Goal: Task Accomplishment & Management: Use online tool/utility

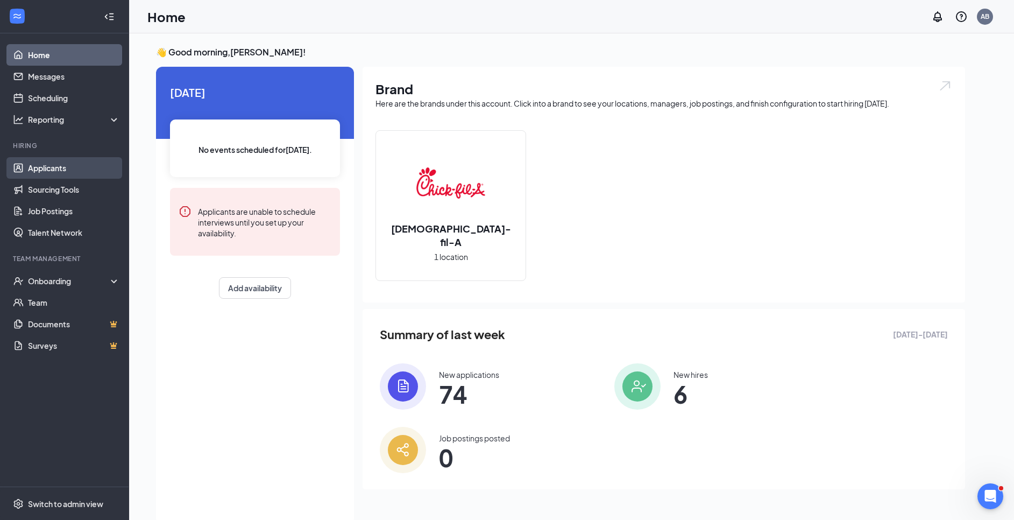
click at [68, 164] on link "Applicants" at bounding box center [74, 168] width 92 height 22
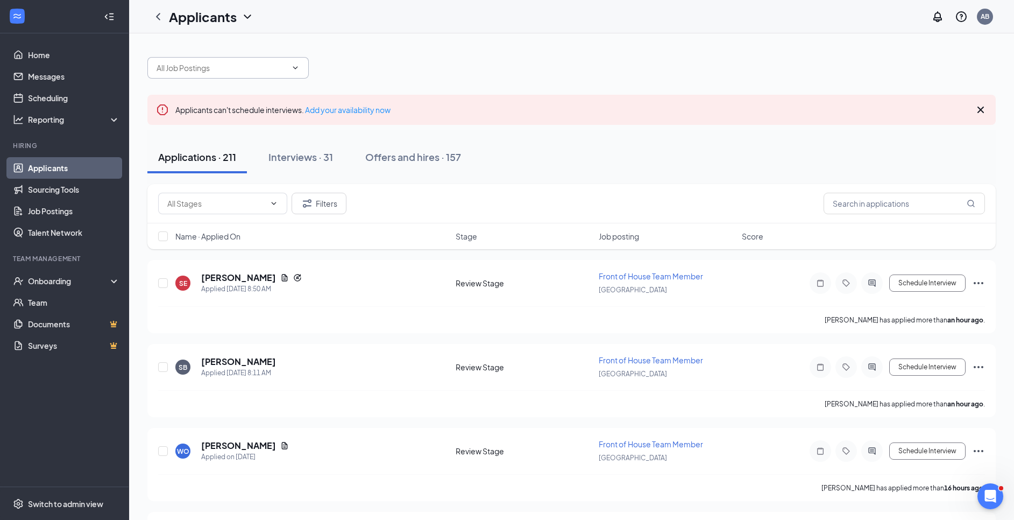
click at [294, 69] on icon "ChevronDown" at bounding box center [295, 67] width 9 height 9
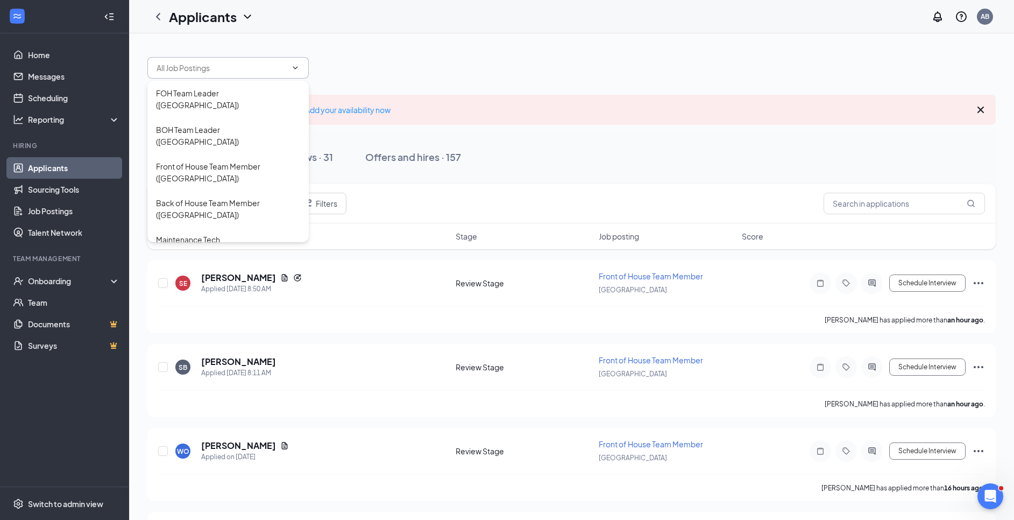
click at [410, 64] on div at bounding box center [571, 62] width 848 height 32
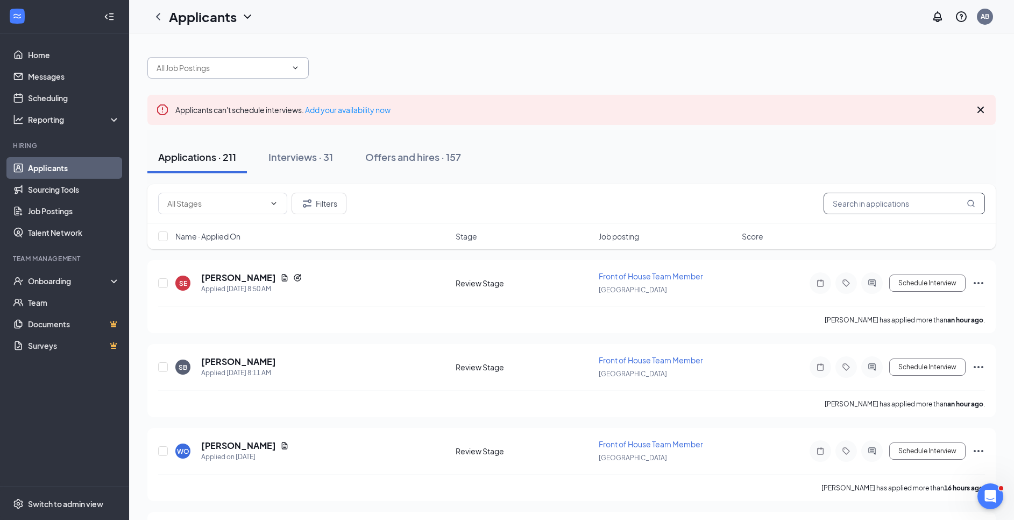
click at [918, 208] on input "text" at bounding box center [904, 204] width 161 height 22
type input "k"
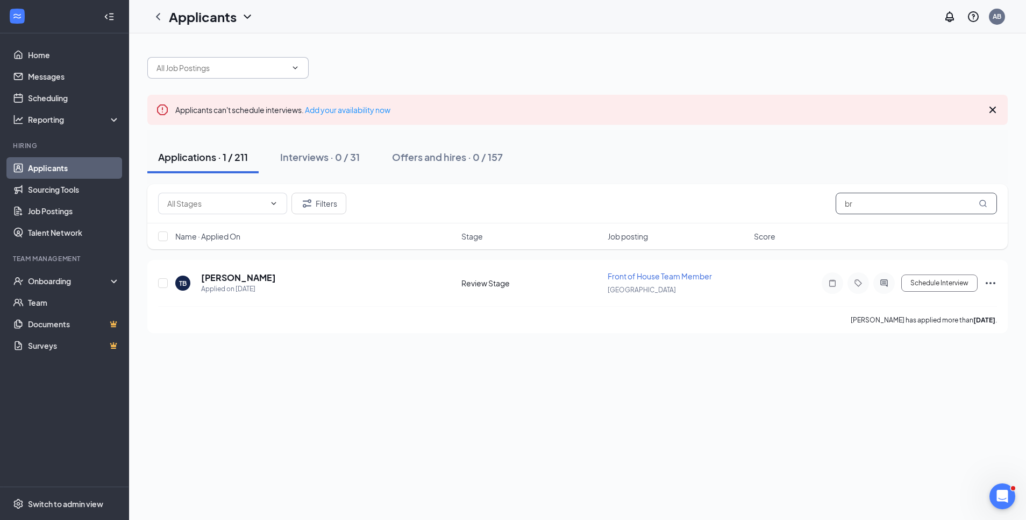
type input "b"
type input "[PERSON_NAME]"
drag, startPoint x: 904, startPoint y: 209, endPoint x: 792, endPoint y: 232, distance: 113.6
click at [792, 232] on div "Filters [PERSON_NAME] Name · Applied On Stage Job posting Score" at bounding box center [577, 216] width 861 height 65
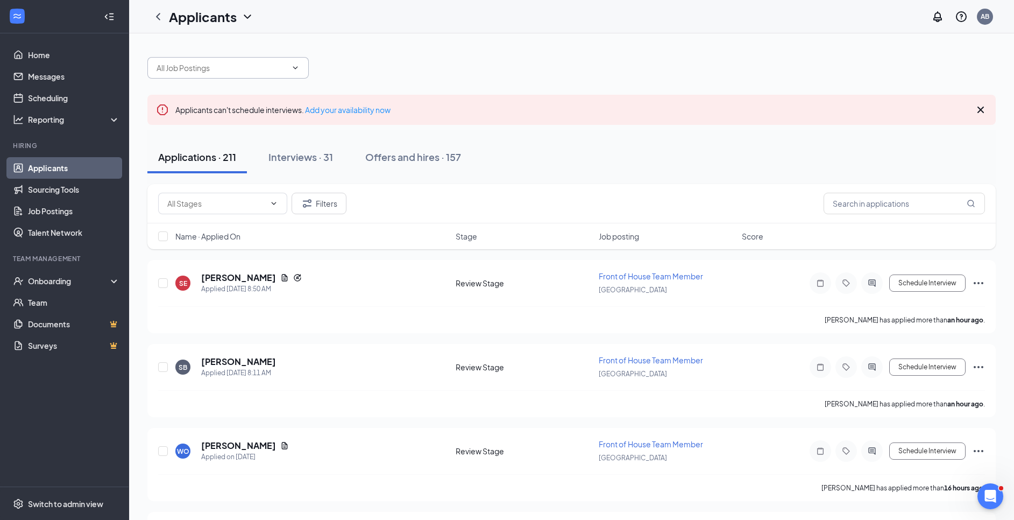
click at [279, 66] on input "text" at bounding box center [222, 68] width 130 height 12
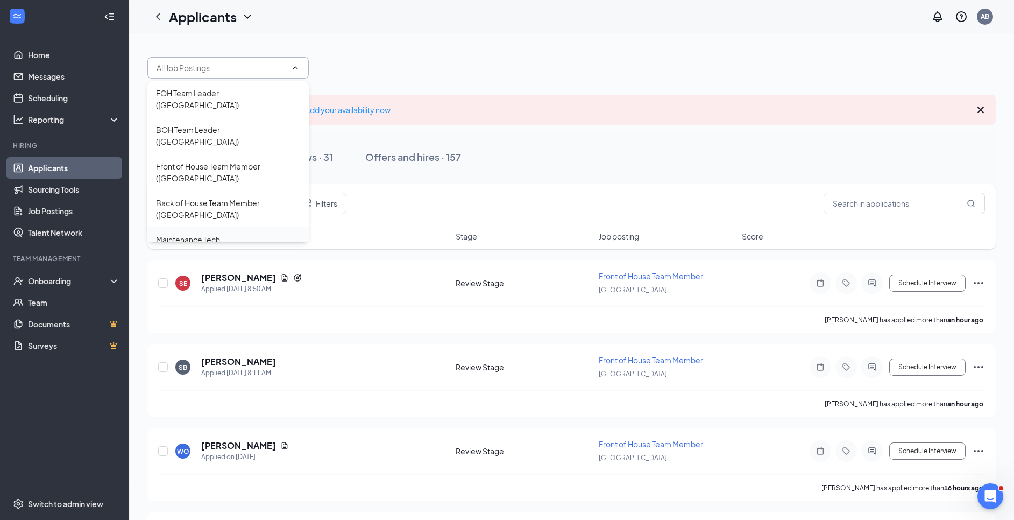
click at [264, 233] on div "Maintenance Tech ([GEOGRAPHIC_DATA])" at bounding box center [228, 245] width 144 height 24
type input "Maintenance Tech ([GEOGRAPHIC_DATA])"
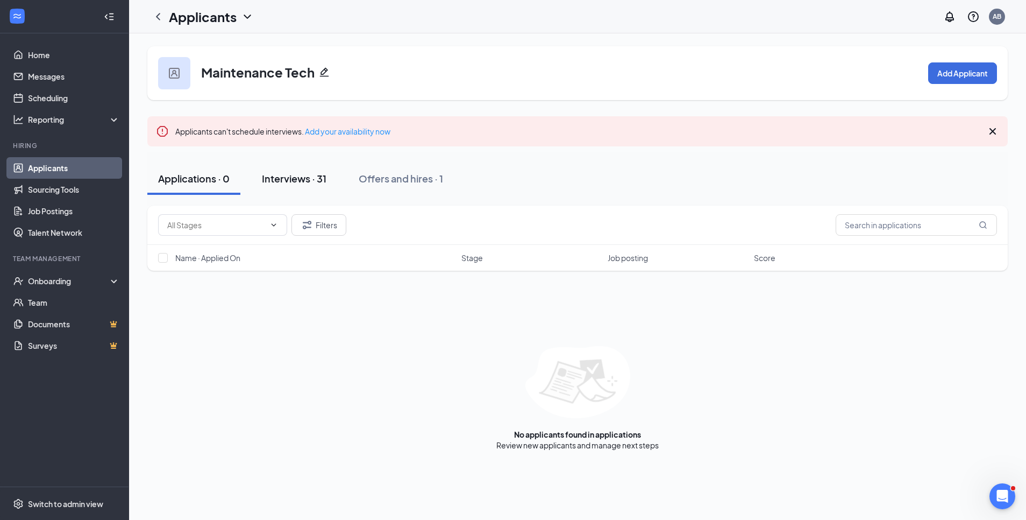
click at [311, 175] on div "Interviews · 31" at bounding box center [294, 178] width 65 height 13
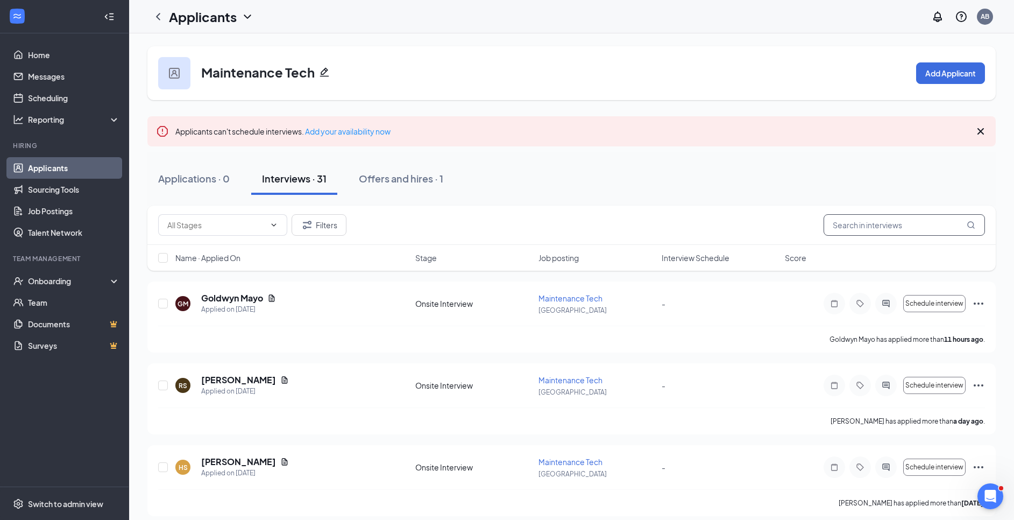
click at [905, 227] on input "text" at bounding box center [904, 225] width 161 height 22
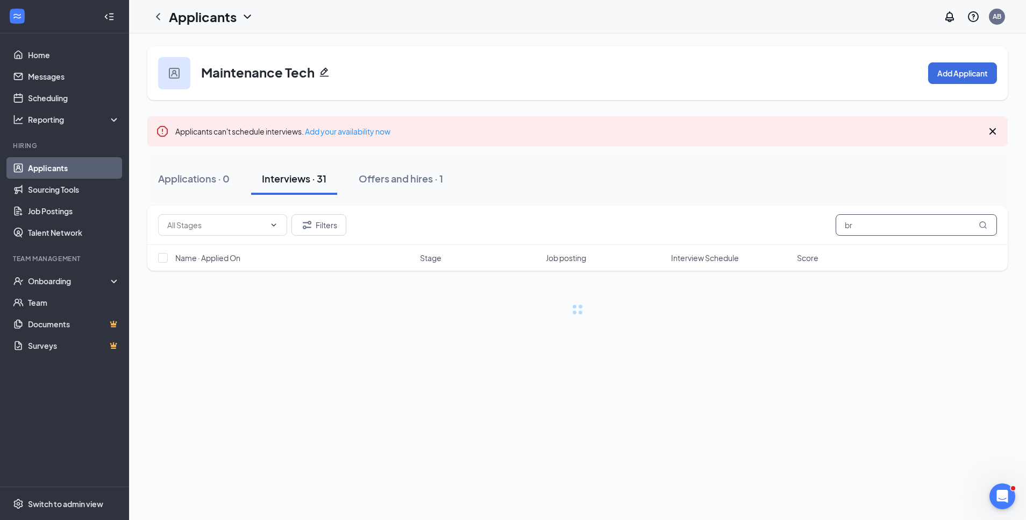
type input "b"
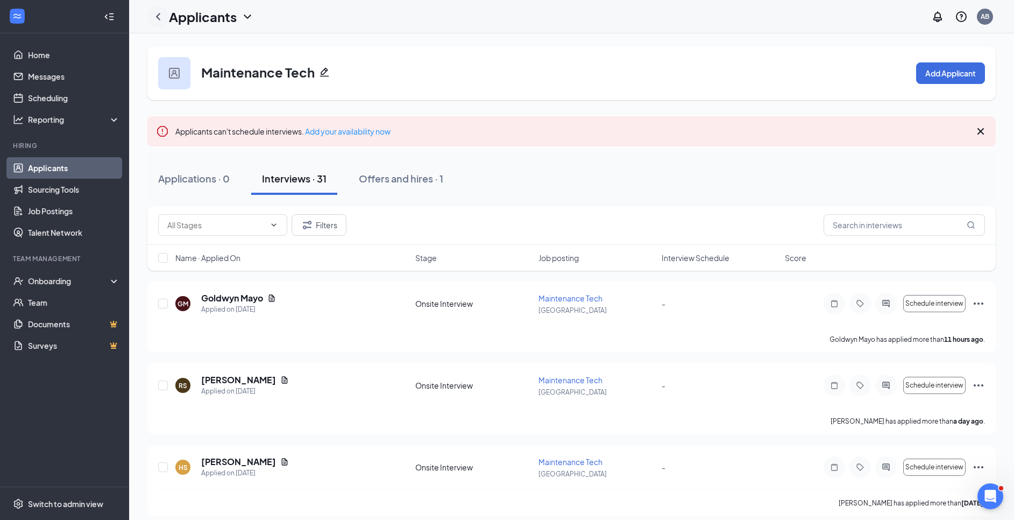
click at [160, 19] on icon "ChevronLeft" at bounding box center [158, 16] width 4 height 7
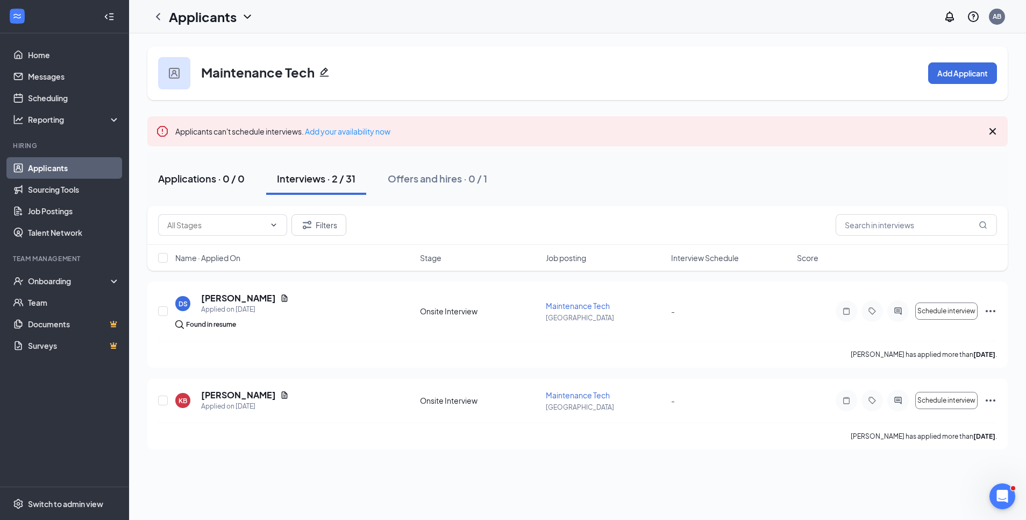
click at [199, 183] on div "Applications · 0 / 0" at bounding box center [201, 178] width 87 height 13
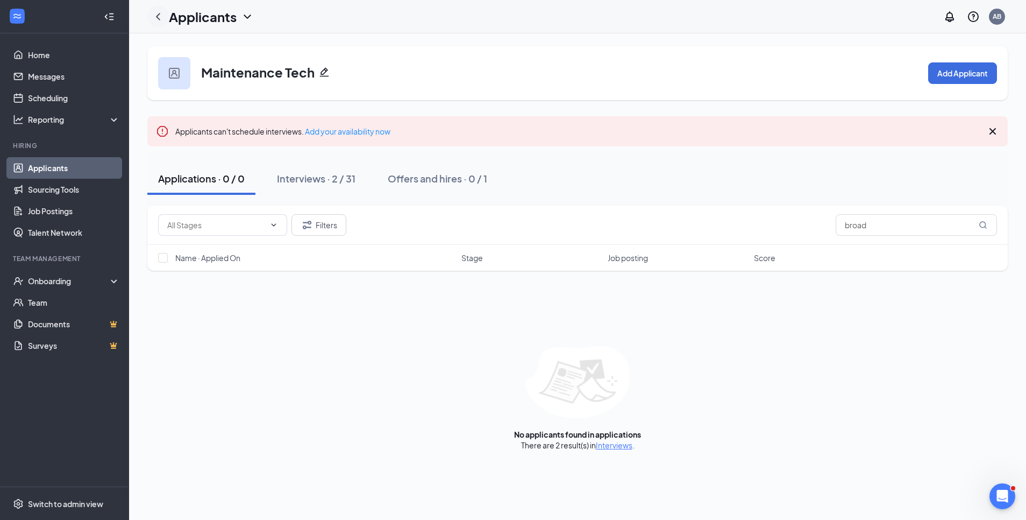
click at [159, 17] on icon "ChevronLeft" at bounding box center [158, 16] width 13 height 13
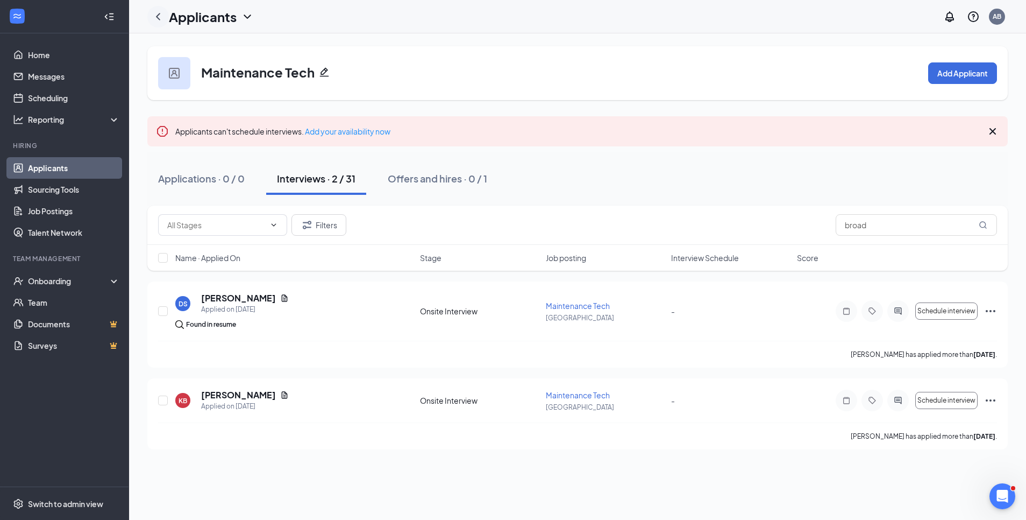
click at [157, 14] on icon "ChevronLeft" at bounding box center [158, 16] width 13 height 13
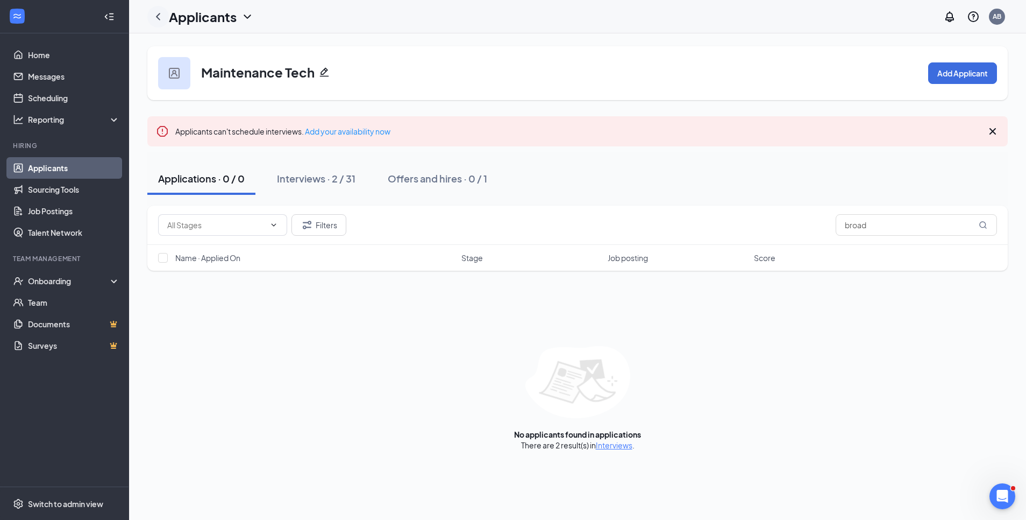
click at [157, 14] on icon "ChevronLeft" at bounding box center [158, 16] width 13 height 13
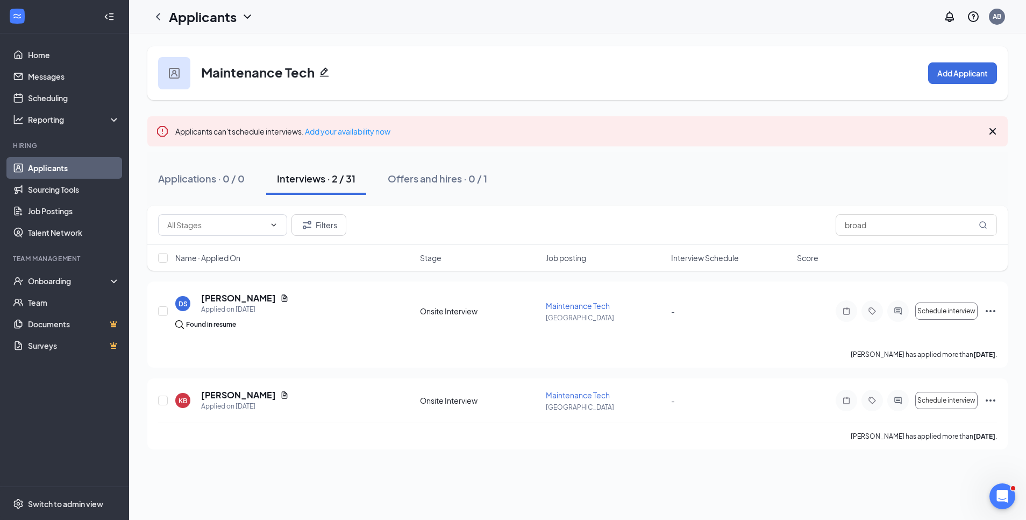
click at [28, 173] on link "Applicants" at bounding box center [74, 168] width 92 height 22
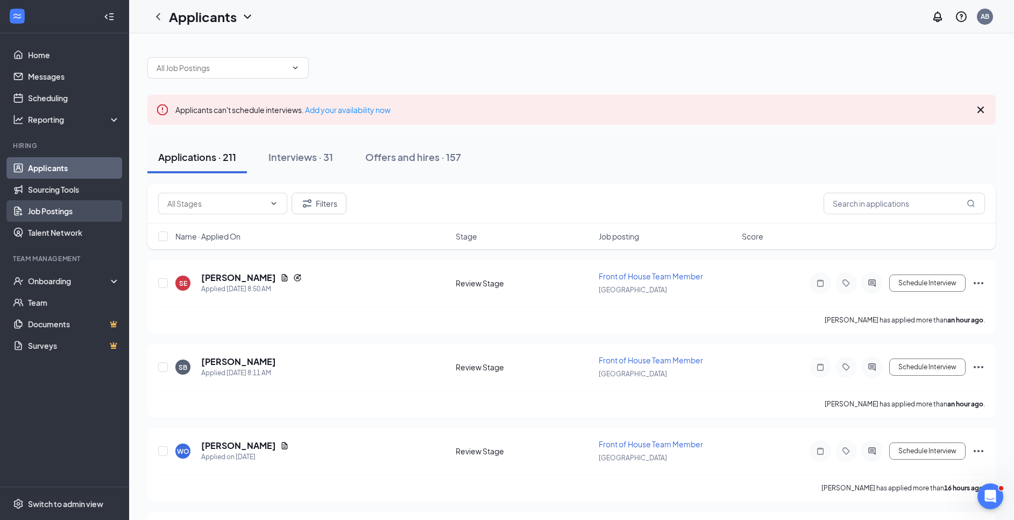
click at [57, 201] on link "Job Postings" at bounding box center [74, 211] width 92 height 22
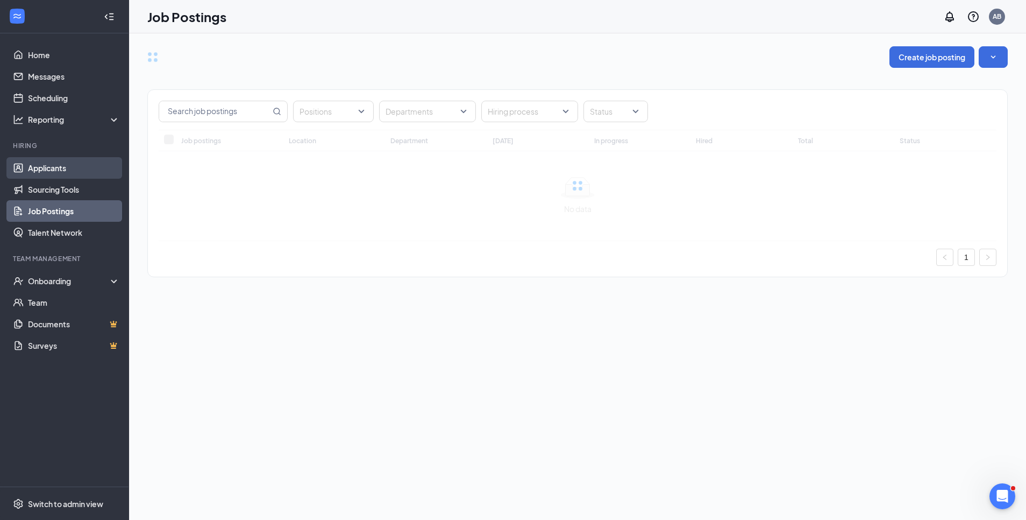
click at [59, 177] on link "Applicants" at bounding box center [74, 168] width 92 height 22
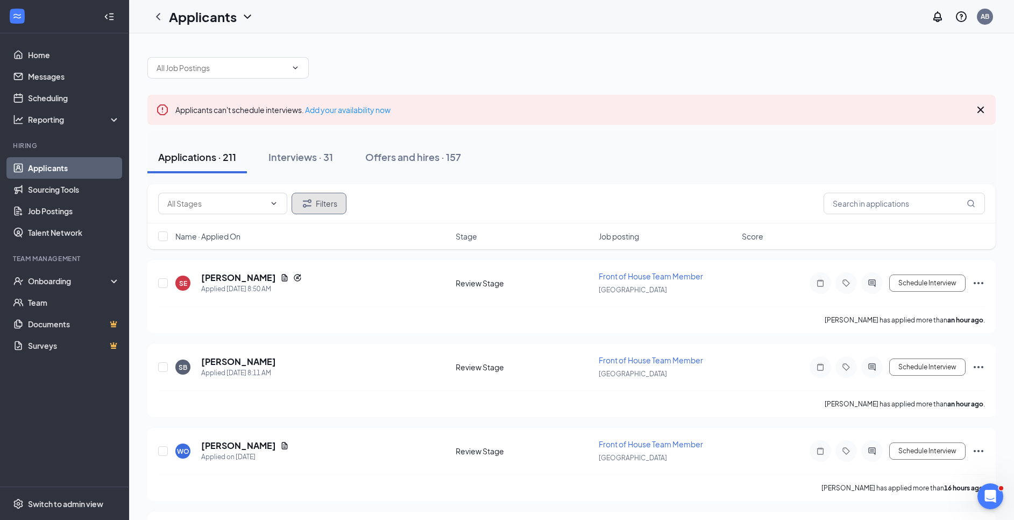
click at [333, 209] on button "Filters" at bounding box center [319, 204] width 55 height 22
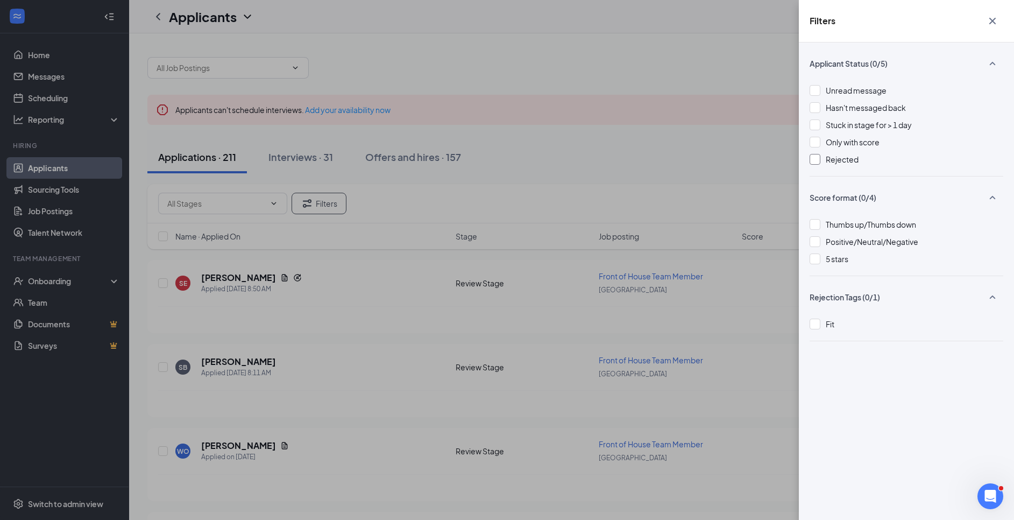
click at [817, 160] on div at bounding box center [815, 159] width 11 height 11
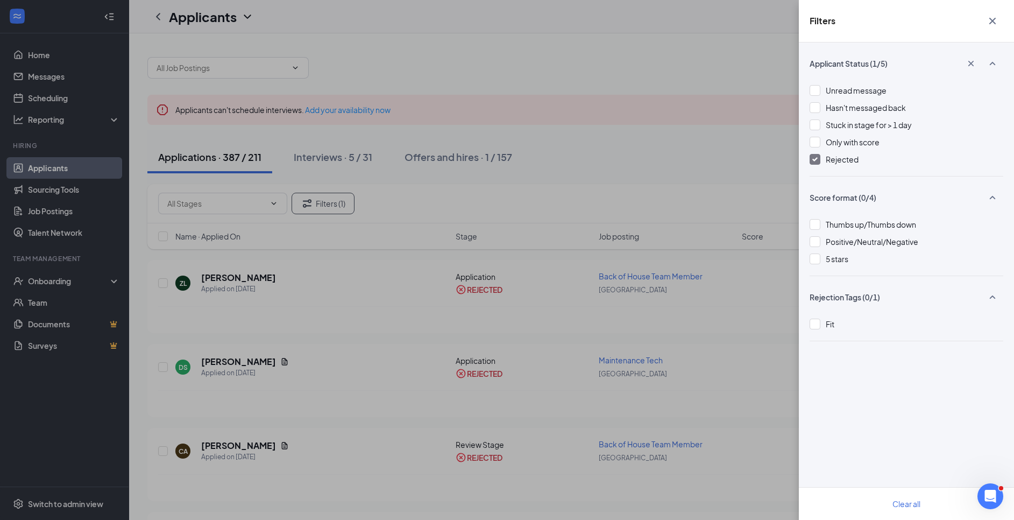
click at [749, 53] on div "Filters Applicant Status (1/5) Unread message Hasn't messaged back Stuck in sta…" at bounding box center [507, 260] width 1014 height 520
click at [990, 17] on icon "Cross" at bounding box center [992, 21] width 13 height 13
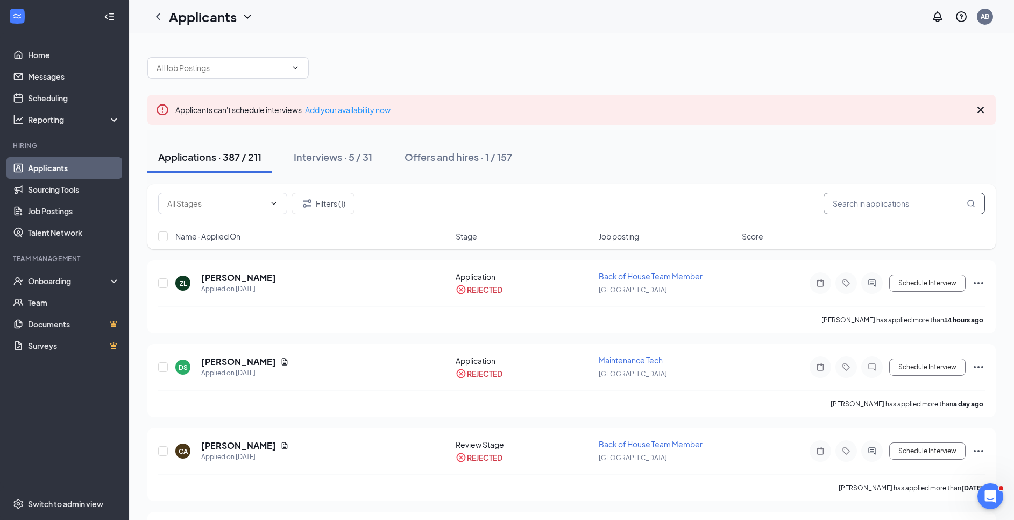
click at [890, 197] on input "text" at bounding box center [904, 204] width 161 height 22
type input "[PERSON_NAME]"
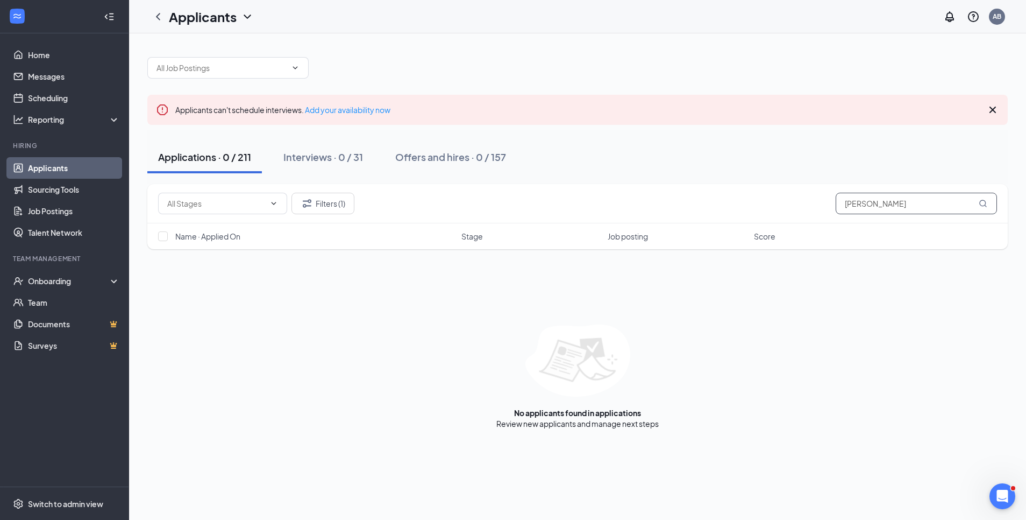
drag, startPoint x: 902, startPoint y: 201, endPoint x: 783, endPoint y: 221, distance: 120.5
click at [783, 221] on div "Filters (1) [PERSON_NAME]" at bounding box center [577, 203] width 861 height 39
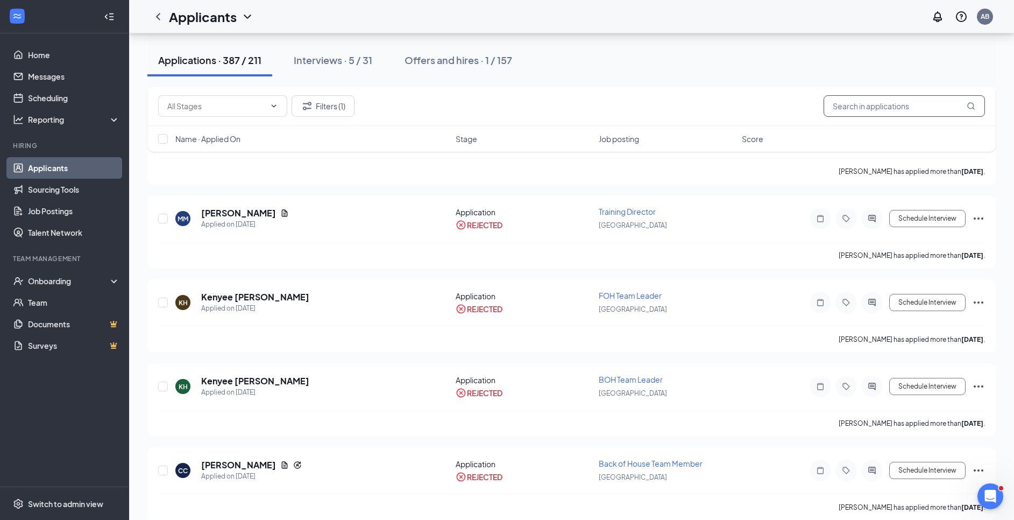
scroll to position [488, 0]
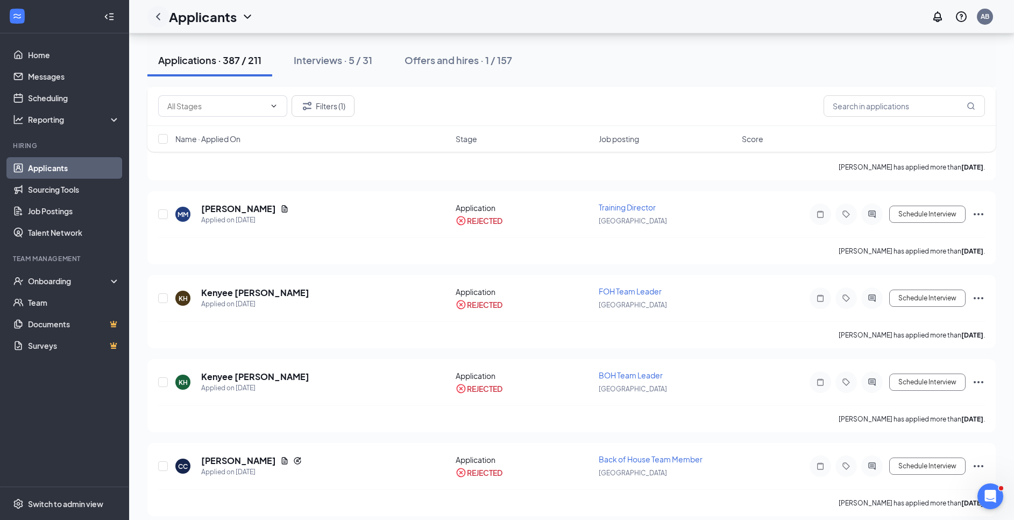
click at [155, 22] on icon "ChevronLeft" at bounding box center [158, 16] width 13 height 13
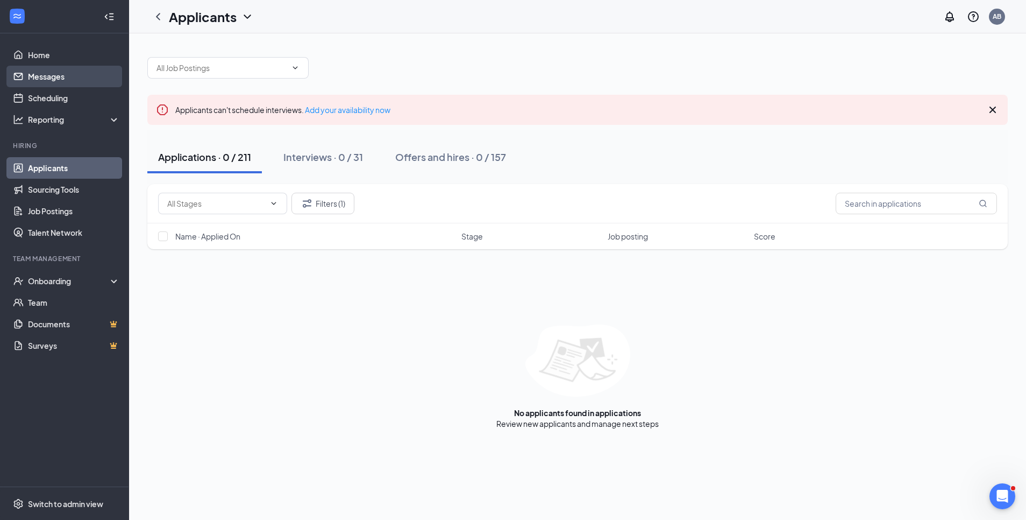
click at [73, 79] on link "Messages" at bounding box center [74, 77] width 92 height 22
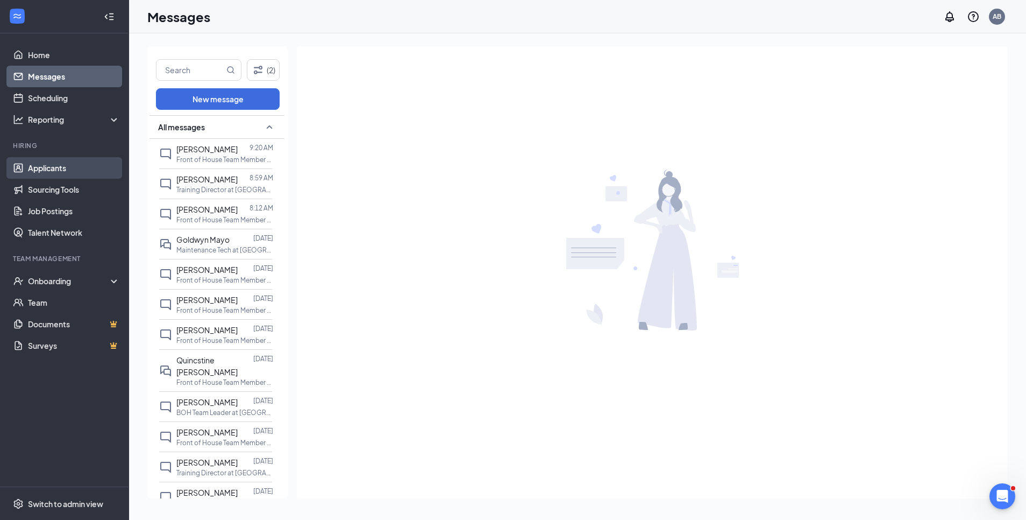
click at [49, 167] on link "Applicants" at bounding box center [74, 168] width 92 height 22
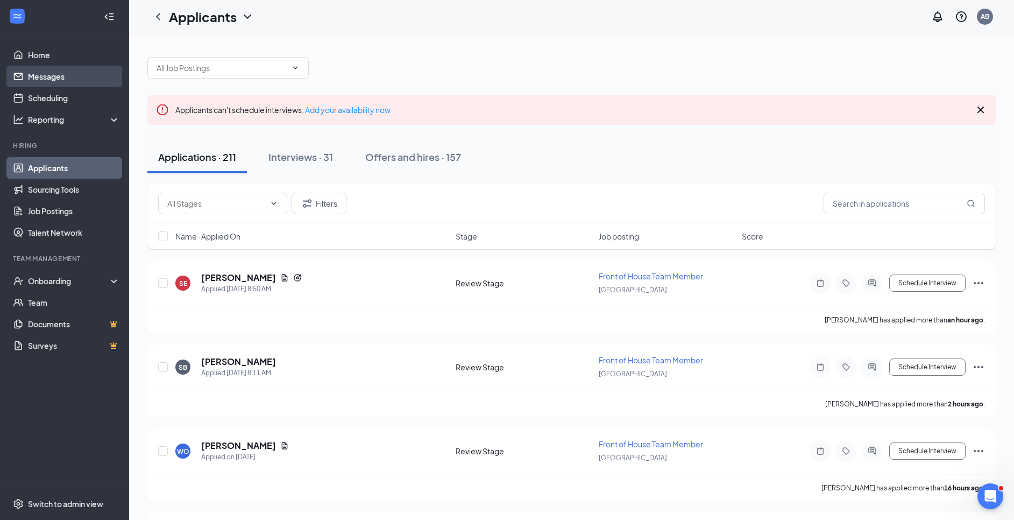
click at [37, 72] on link "Messages" at bounding box center [74, 77] width 92 height 22
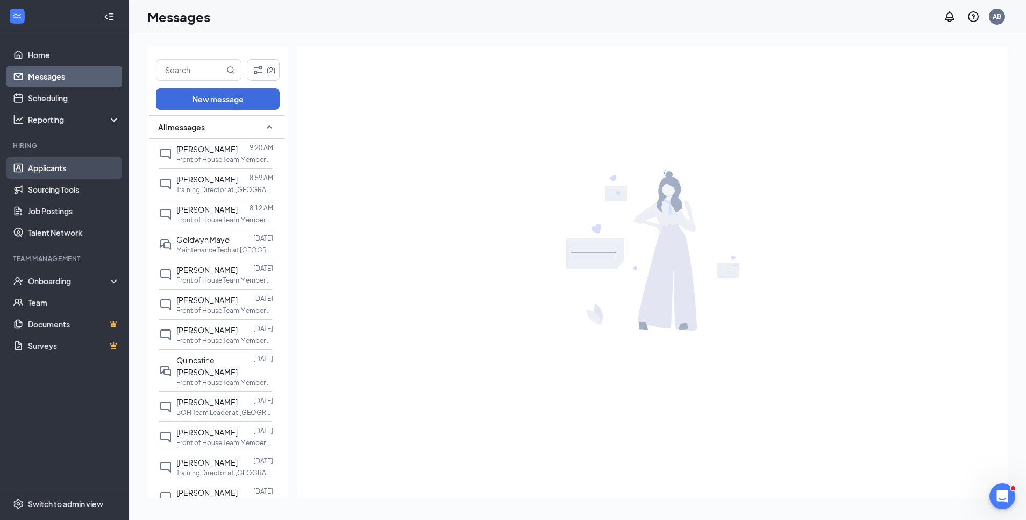
click at [28, 178] on link "Applicants" at bounding box center [74, 168] width 92 height 22
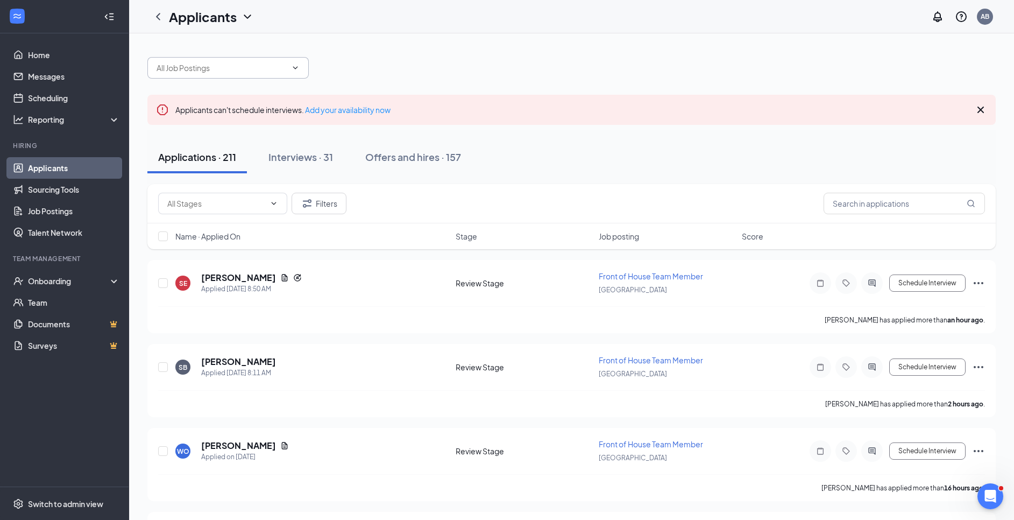
click at [169, 68] on input "text" at bounding box center [222, 68] width 130 height 12
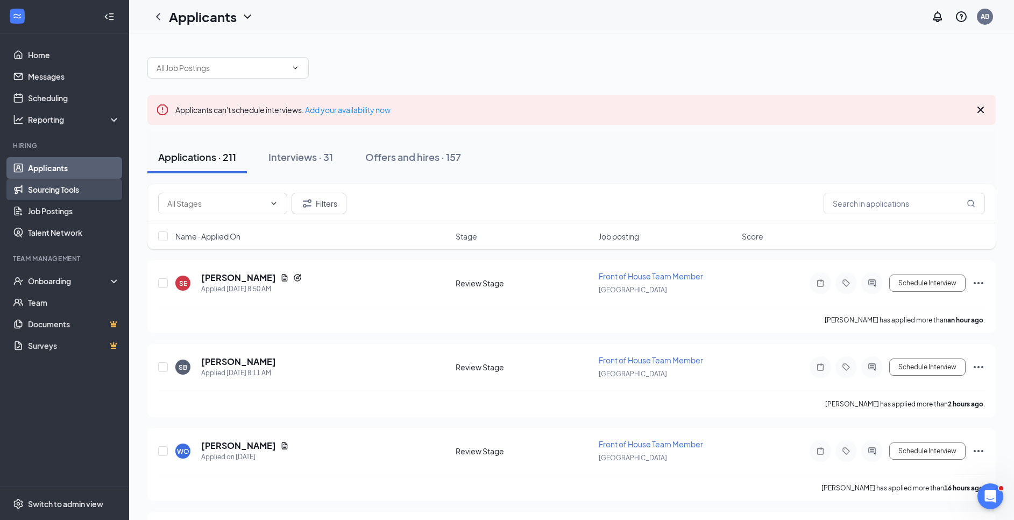
click at [40, 185] on link "Sourcing Tools" at bounding box center [74, 190] width 92 height 22
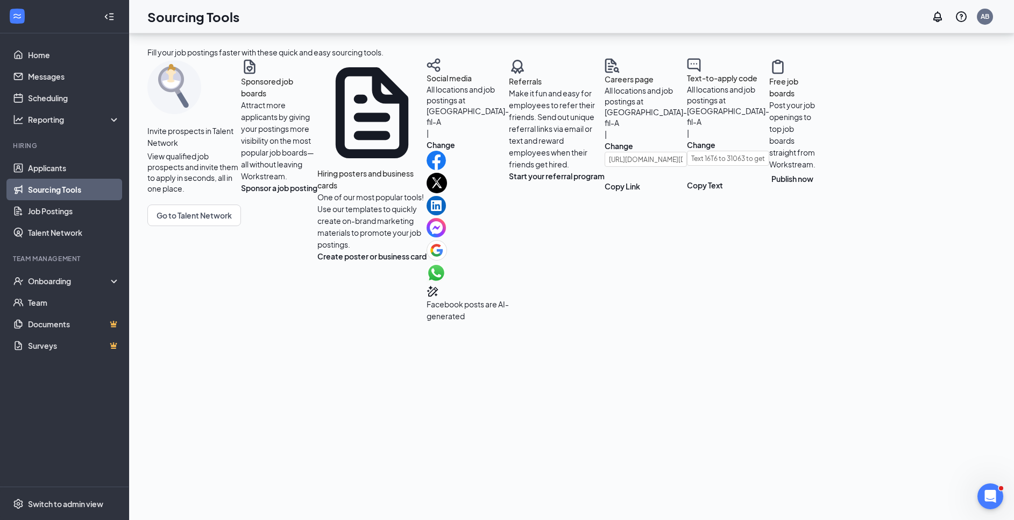
scroll to position [321, 0]
click at [33, 210] on link "Job Postings" at bounding box center [74, 211] width 92 height 22
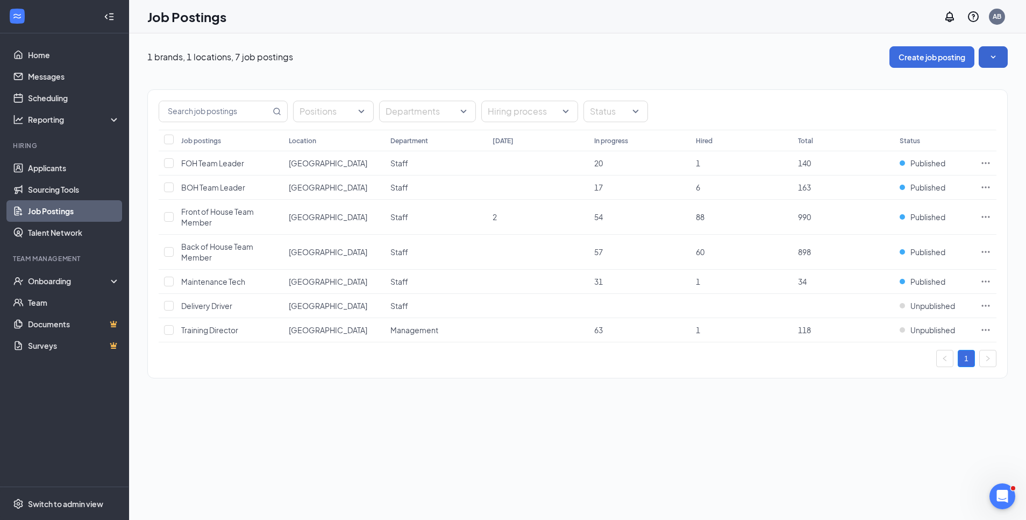
click at [995, 60] on icon "SmallChevronDown" at bounding box center [993, 57] width 11 height 11
click at [855, 422] on div "1 brands, 1 locations, 7 job postings Create job posting Positions Departments …" at bounding box center [577, 276] width 897 height 486
click at [986, 153] on td at bounding box center [986, 163] width 22 height 24
click at [986, 163] on icon "Ellipses" at bounding box center [986, 163] width 8 height 2
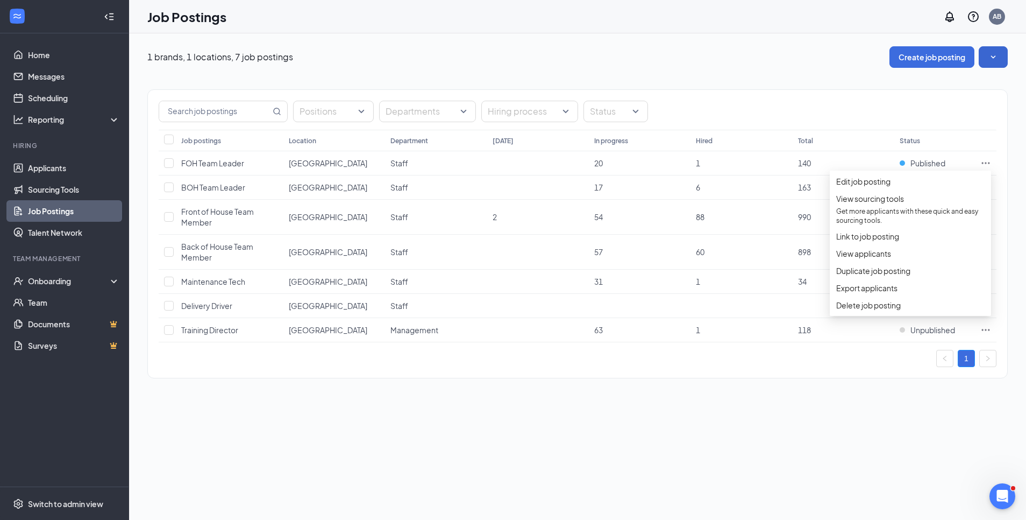
click at [872, 443] on div "1 brands, 1 locations, 7 job postings Create job posting Positions Departments …" at bounding box center [577, 276] width 897 height 486
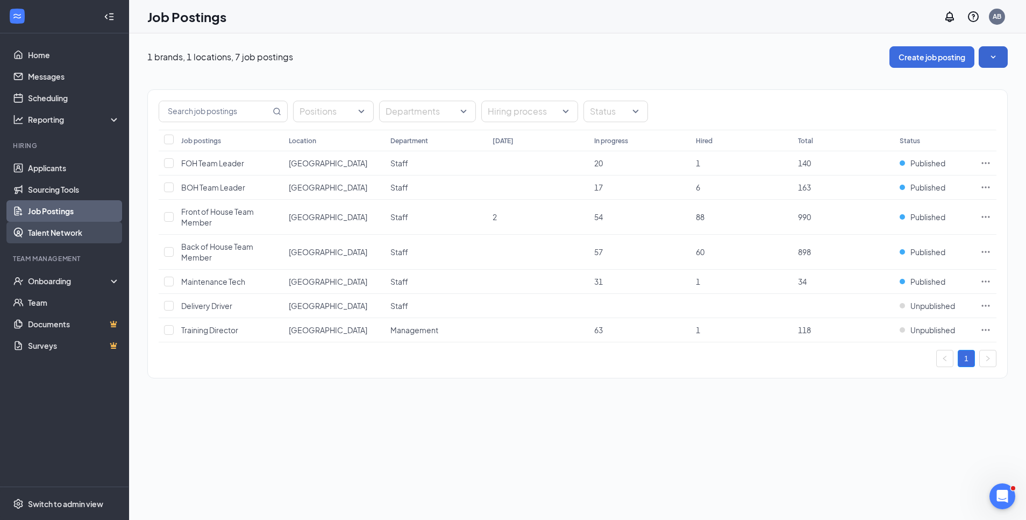
click at [72, 232] on link "Talent Network" at bounding box center [74, 233] width 92 height 22
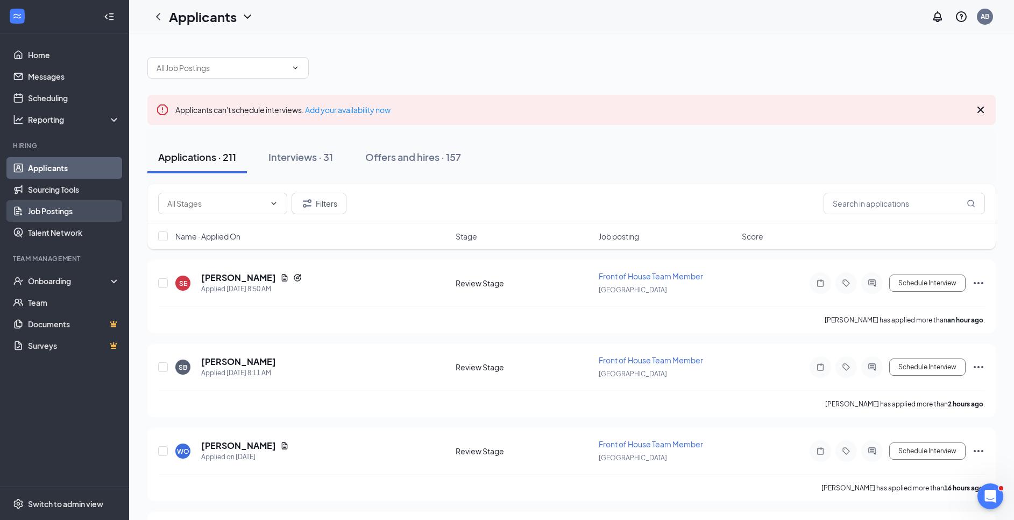
click at [72, 204] on link "Job Postings" at bounding box center [74, 211] width 92 height 22
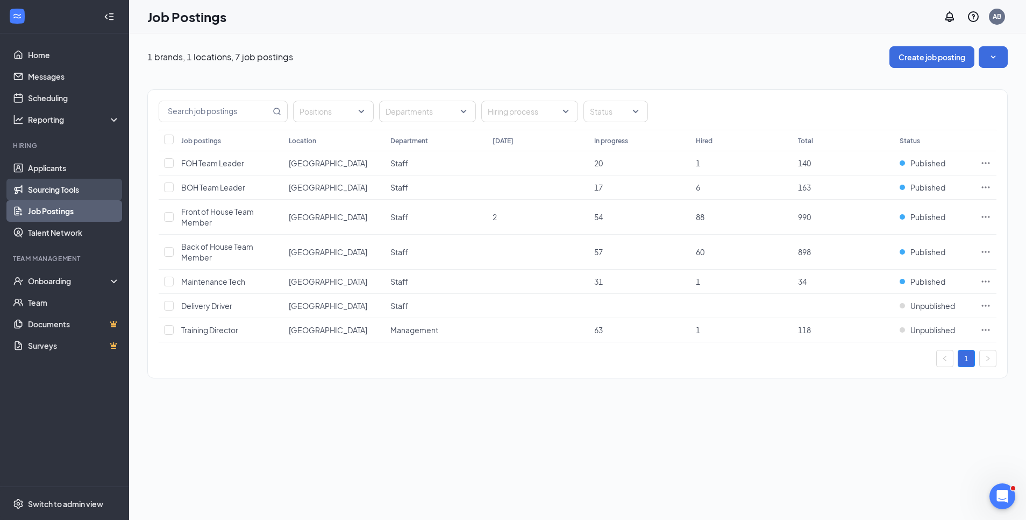
click at [72, 189] on link "Sourcing Tools" at bounding box center [74, 190] width 92 height 22
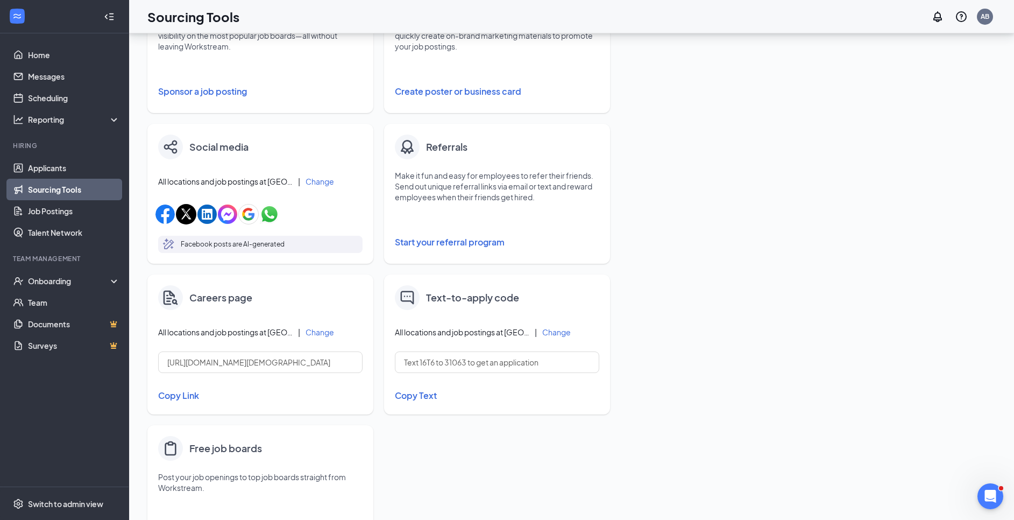
scroll to position [259, 0]
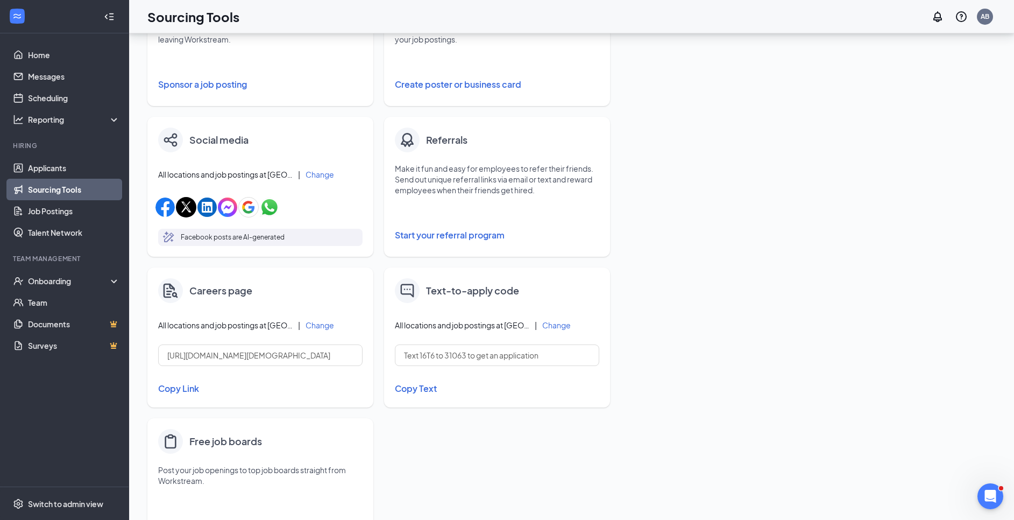
click at [269, 177] on span "All locations and job postings at [GEOGRAPHIC_DATA]-fil-A" at bounding box center [225, 174] width 134 height 11
click at [270, 173] on span "All locations and job postings at [GEOGRAPHIC_DATA]-fil-A" at bounding box center [225, 174] width 134 height 11
click at [270, 174] on span "All locations and job postings at [GEOGRAPHIC_DATA]-fil-A" at bounding box center [225, 174] width 134 height 11
click at [279, 181] on div "Social media All locations and job postings at Chick-fil-A | Change Facebook po…" at bounding box center [260, 187] width 226 height 140
click at [291, 178] on span "All locations and job postings at [GEOGRAPHIC_DATA]-fil-A" at bounding box center [225, 174] width 134 height 11
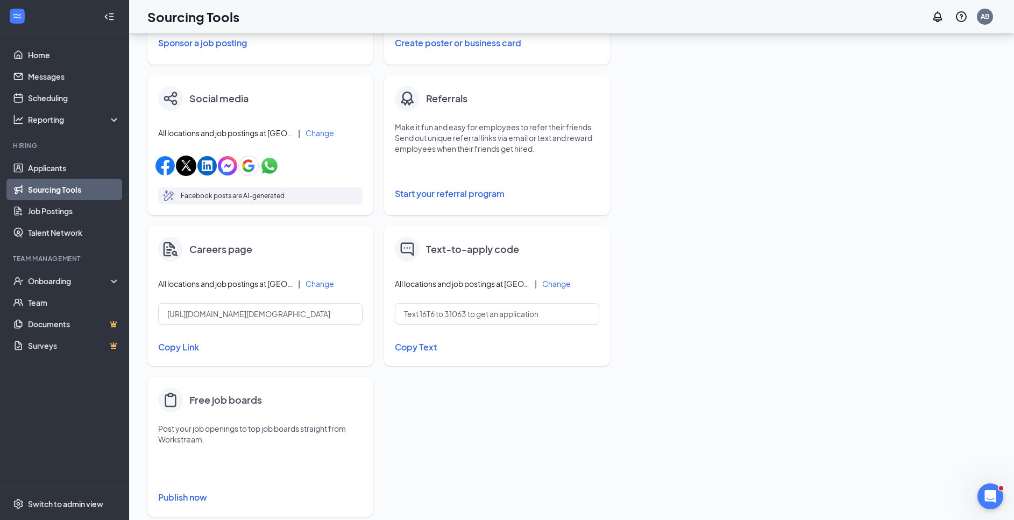
scroll to position [321, 0]
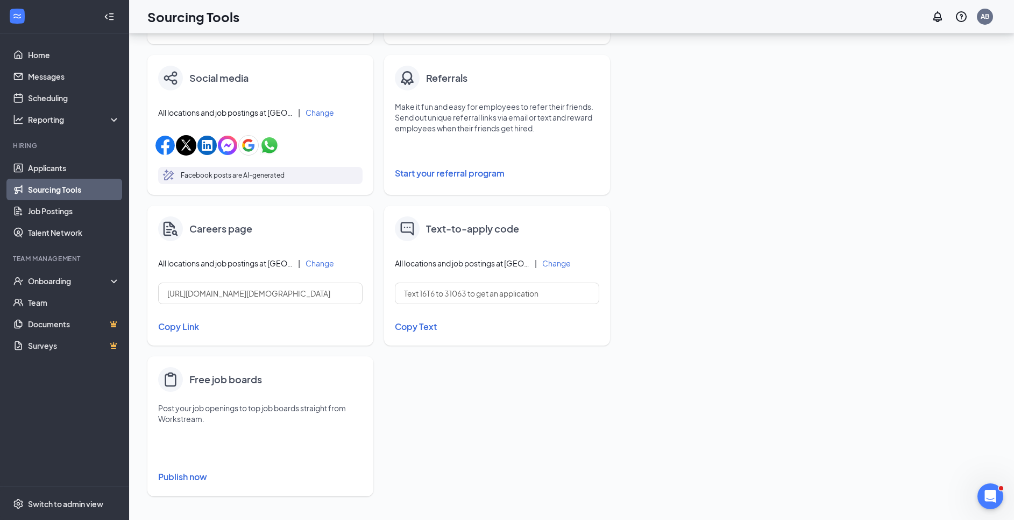
click at [175, 479] on button "Publish now" at bounding box center [260, 476] width 204 height 17
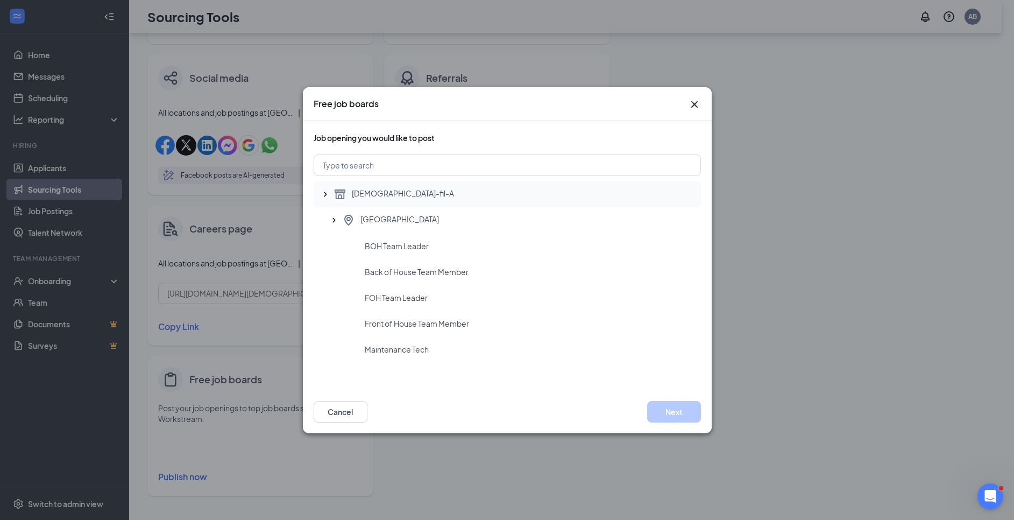
click at [349, 196] on div "[DEMOGRAPHIC_DATA]-fil-A" at bounding box center [513, 194] width 359 height 13
click at [401, 232] on div "[GEOGRAPHIC_DATA]" at bounding box center [507, 220] width 387 height 26
click at [463, 323] on span "Front of House Team Member" at bounding box center [417, 323] width 104 height 11
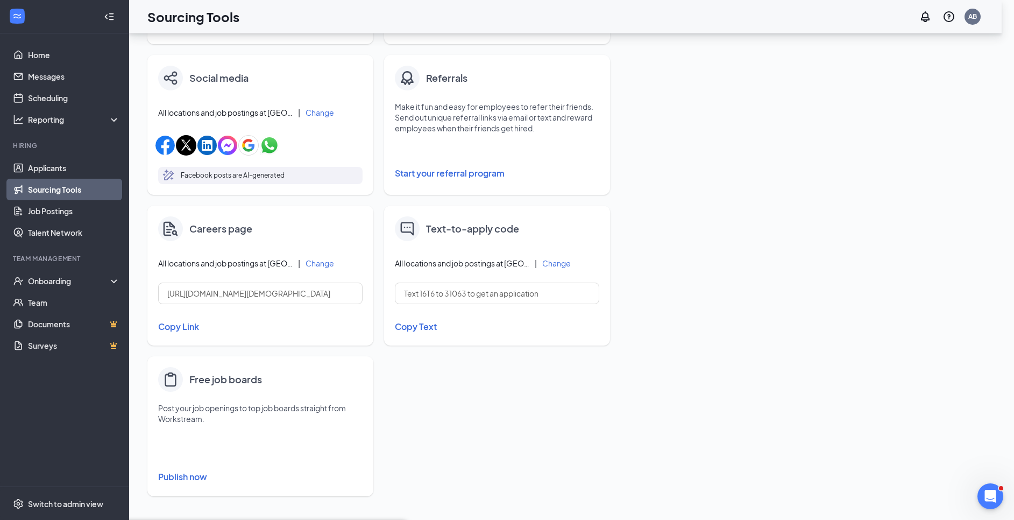
scroll to position [0, 0]
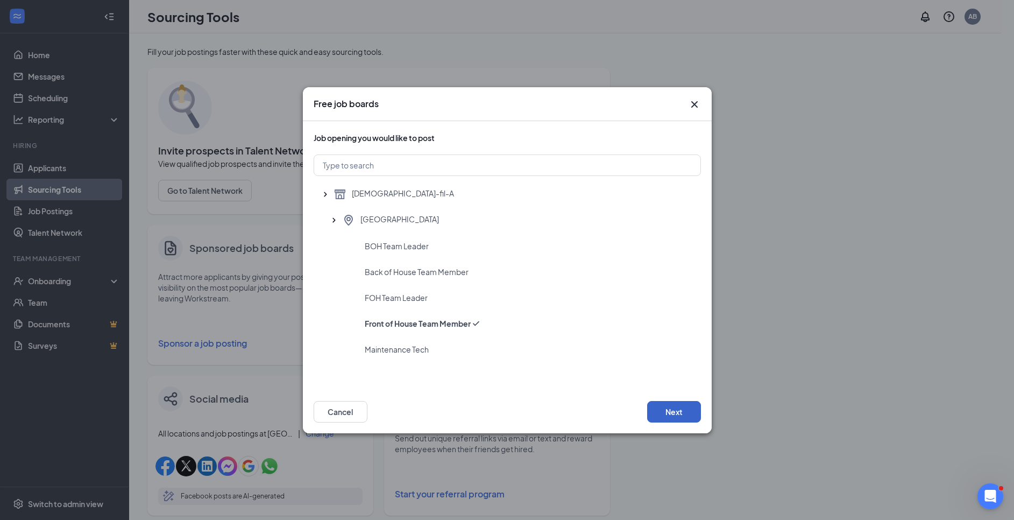
click at [674, 412] on button "Next" at bounding box center [674, 412] width 54 height 22
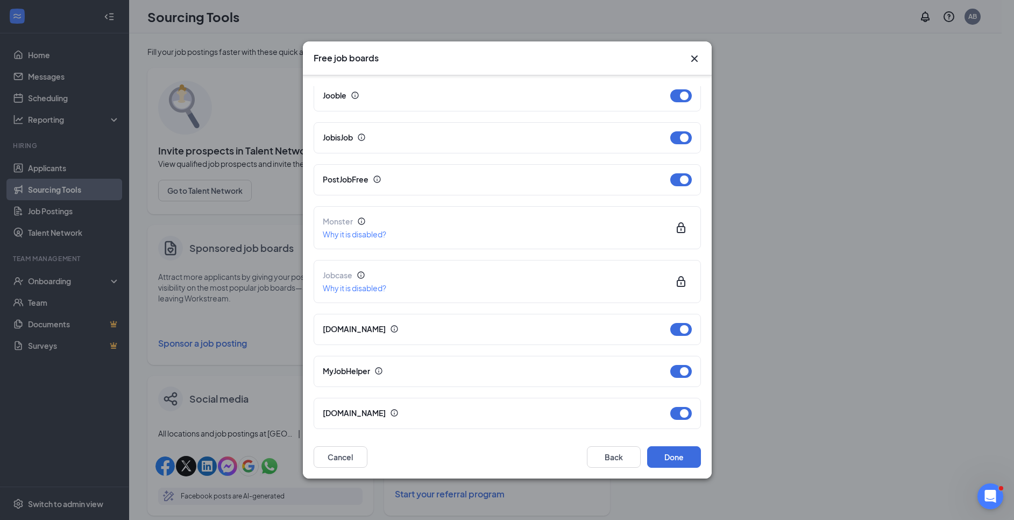
scroll to position [211, 0]
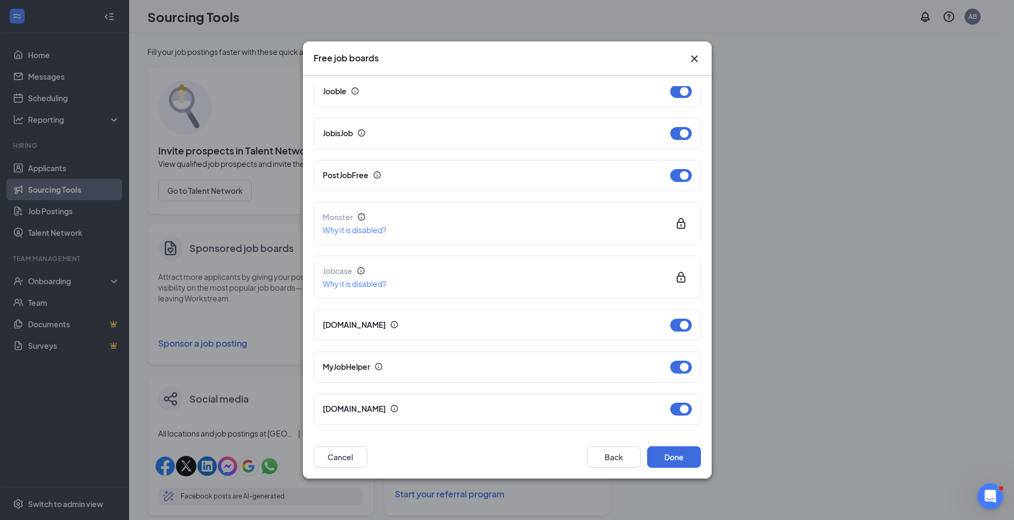
click at [695, 59] on icon "Cross" at bounding box center [694, 58] width 6 height 6
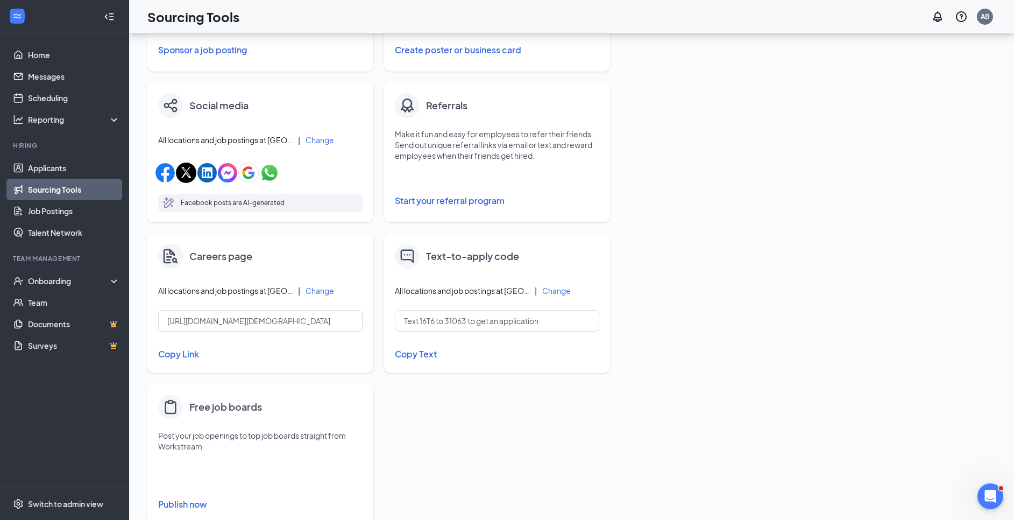
scroll to position [321, 0]
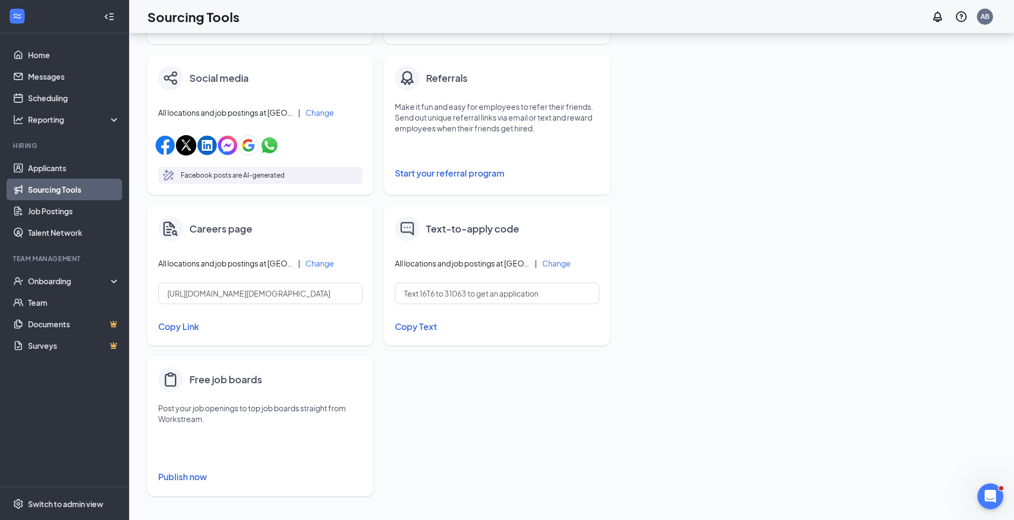
click at [187, 476] on button "Publish now" at bounding box center [260, 476] width 204 height 17
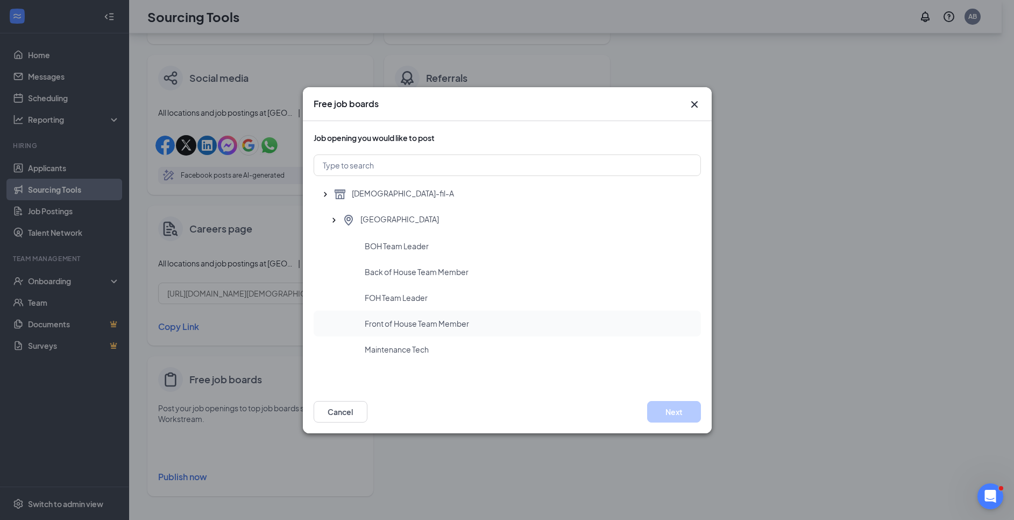
click at [449, 323] on span "Front of House Team Member" at bounding box center [417, 323] width 104 height 11
click at [674, 415] on button "Next" at bounding box center [674, 412] width 54 height 22
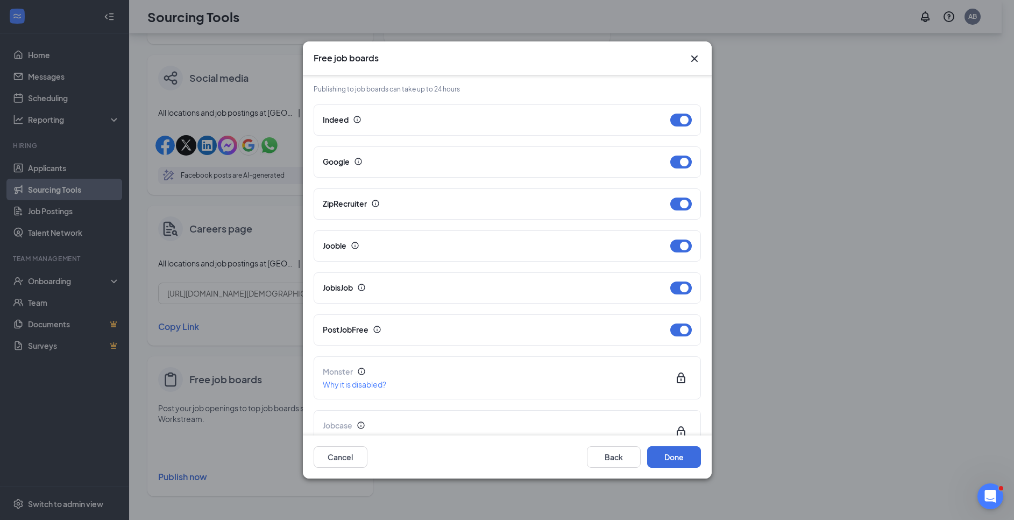
scroll to position [0, 0]
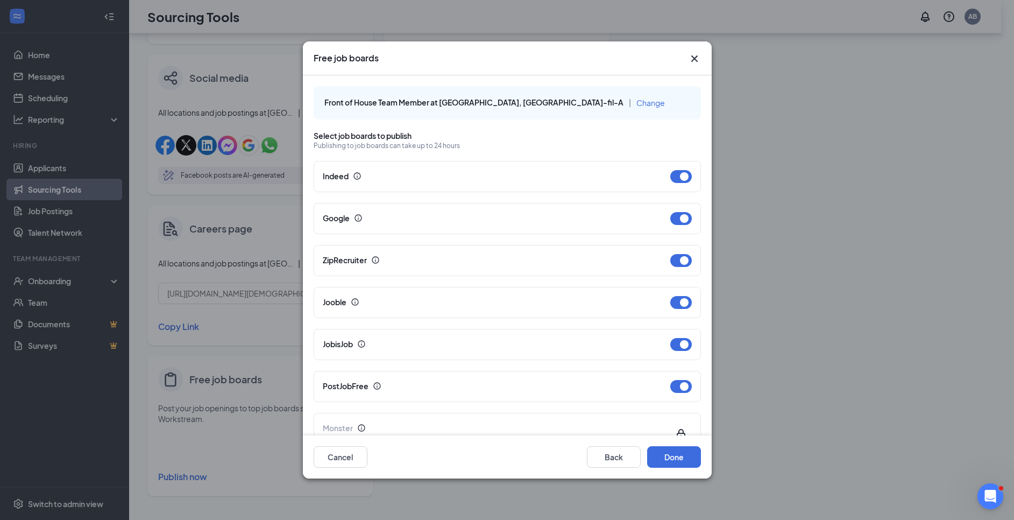
click at [694, 59] on icon "Cross" at bounding box center [694, 58] width 6 height 6
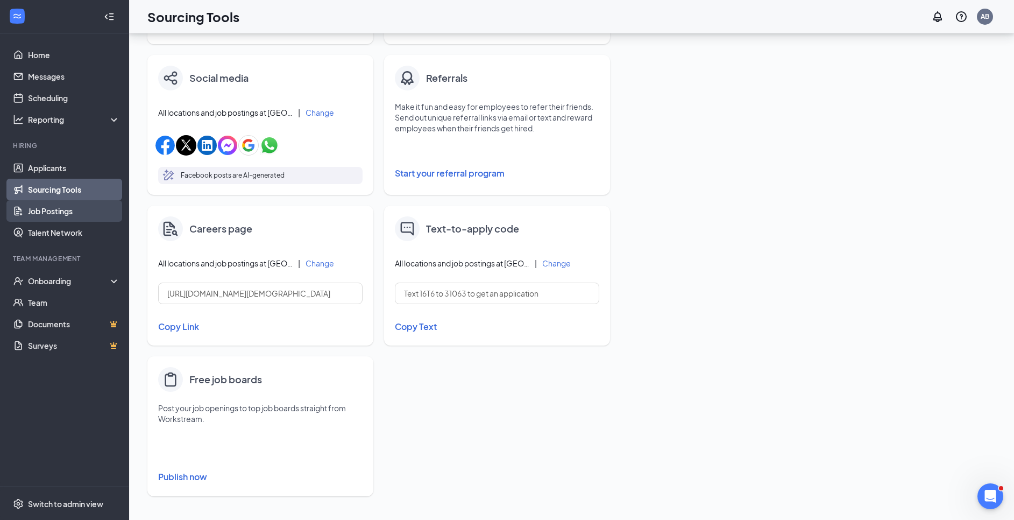
click at [31, 219] on link "Job Postings" at bounding box center [74, 211] width 92 height 22
